Goal: Transaction & Acquisition: Purchase product/service

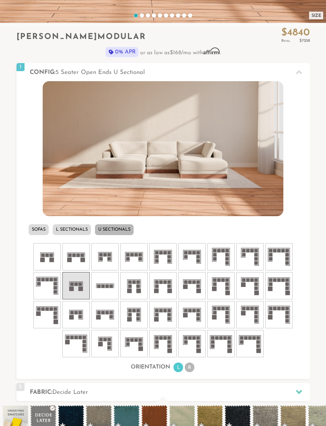
scroll to position [213, 0]
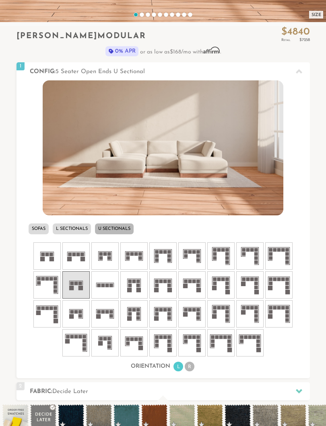
click at [107, 284] on rect at bounding box center [107, 286] width 4 height 4
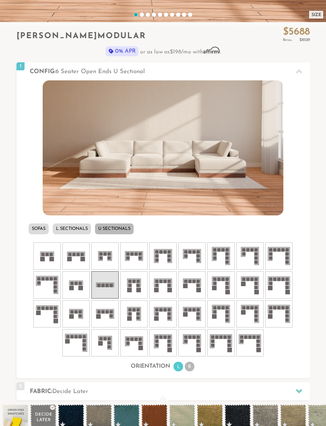
click at [67, 224] on li "L Sectionals" at bounding box center [72, 229] width 38 height 11
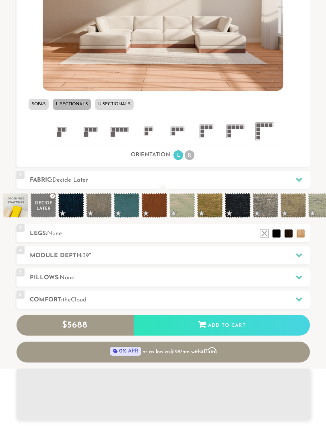
scroll to position [338, 0]
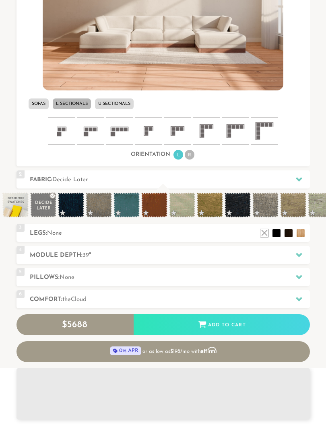
click at [301, 255] on icon at bounding box center [298, 255] width 6 height 6
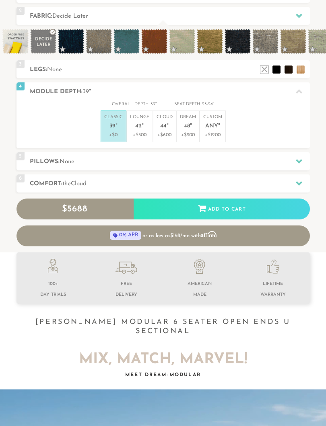
scroll to position [292, 0]
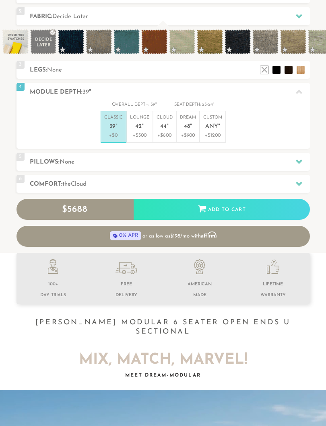
click at [107, 127] on p "Classic 39 "" at bounding box center [113, 123] width 18 height 17
click at [305, 164] on div at bounding box center [298, 162] width 17 height 16
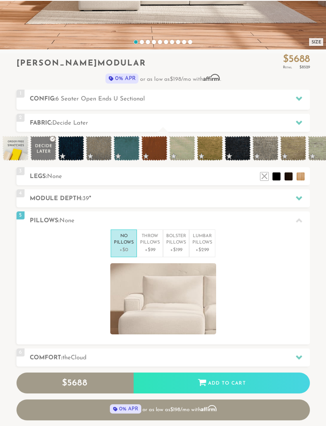
scroll to position [185, 0]
click at [58, 91] on div "1 Config: 6 Seater Open Ends U Sectional R" at bounding box center [162, 99] width 293 height 18
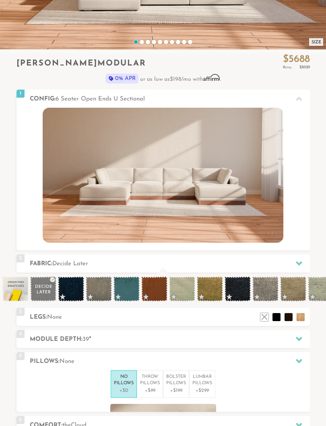
scroll to position [0, 0]
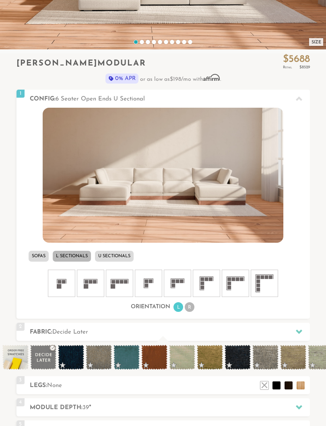
click at [39, 251] on li "Sofas" at bounding box center [39, 256] width 20 height 11
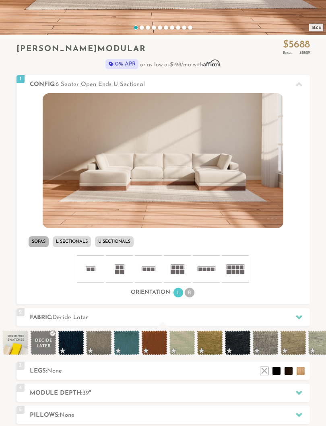
scroll to position [209, 0]
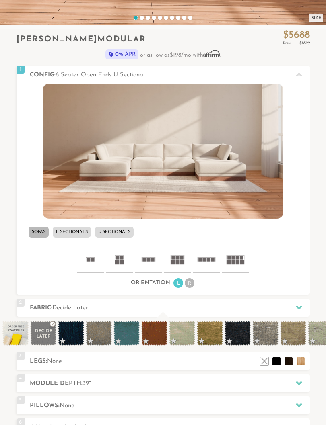
click at [33, 230] on li "Sofas" at bounding box center [39, 233] width 20 height 11
click at [209, 263] on icon at bounding box center [206, 260] width 24 height 24
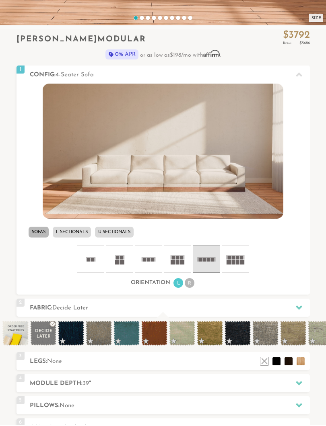
scroll to position [209, 0]
click at [151, 267] on icon at bounding box center [148, 259] width 24 height 24
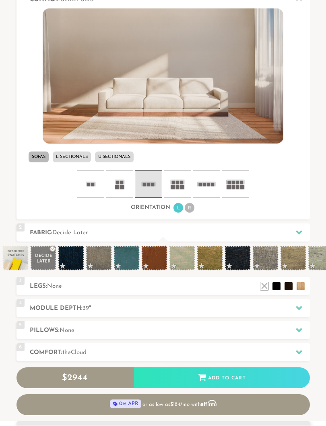
scroll to position [285, 0]
click at [287, 284] on li at bounding box center [288, 286] width 8 height 8
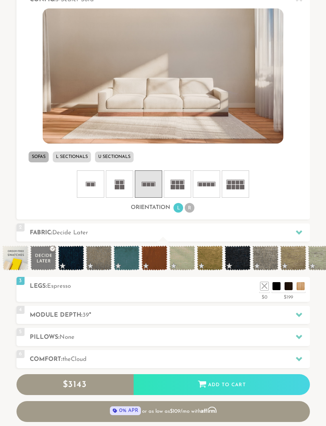
click at [273, 289] on li at bounding box center [276, 286] width 8 height 8
click at [292, 285] on li at bounding box center [288, 286] width 8 height 8
click at [303, 288] on li at bounding box center [300, 286] width 8 height 8
click at [290, 287] on li at bounding box center [288, 286] width 8 height 8
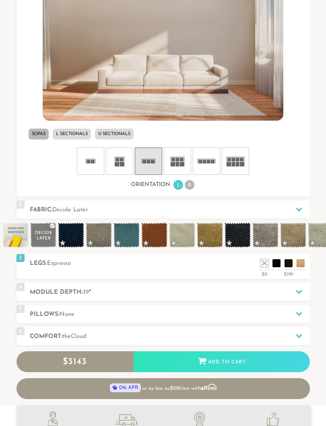
scroll to position [325, 0]
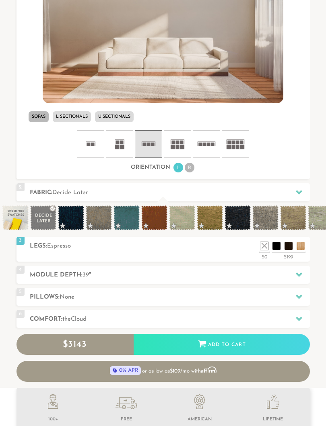
click at [303, 297] on div at bounding box center [298, 297] width 17 height 16
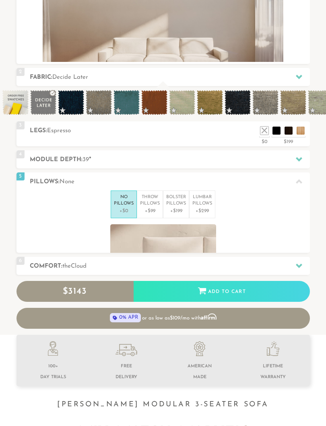
scroll to position [7603, 326]
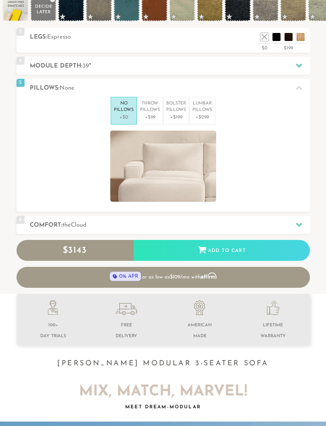
click at [208, 111] on p "Lumbar Pillows" at bounding box center [202, 107] width 20 height 13
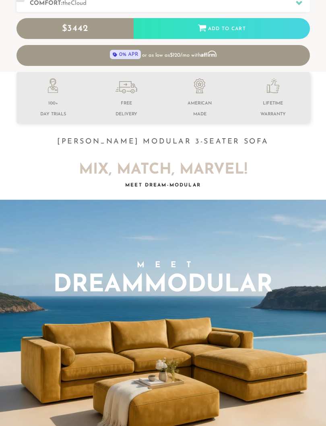
scroll to position [545, 0]
